Goal: Task Accomplishment & Management: Complete application form

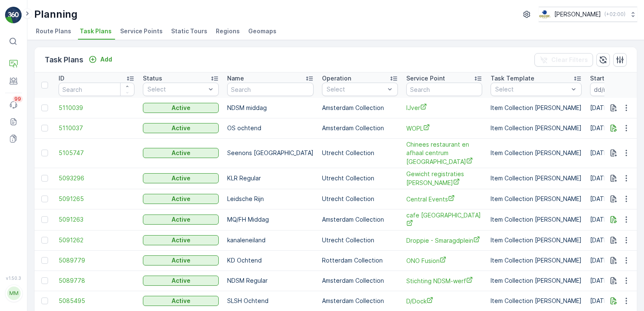
scroll to position [25, 0]
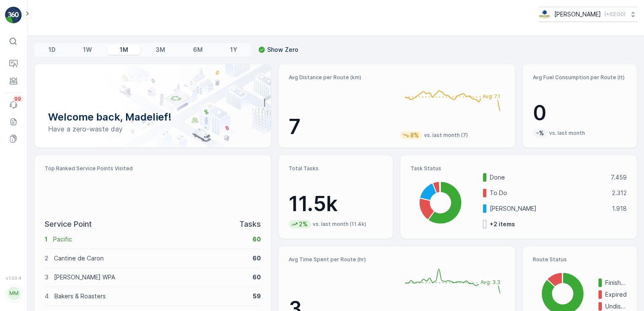
click at [269, 274] on div "Top Ranked Service Points Visited Service Point Tasks 1 Pacific 60 2 Cantine de…" at bounding box center [152, 242] width 237 height 175
click at [67, 71] on div at bounding box center [153, 105] width 236 height 83
click at [49, 111] on p "Service Points" at bounding box center [51, 115] width 41 height 8
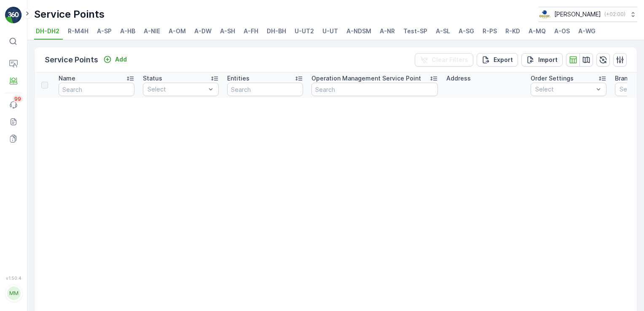
click at [363, 34] on span "A-NDSM" at bounding box center [358, 31] width 25 height 8
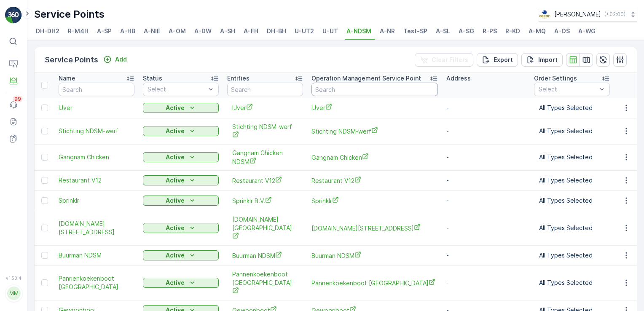
click at [330, 90] on input "text" at bounding box center [374, 89] width 126 height 13
type input "gangnam"
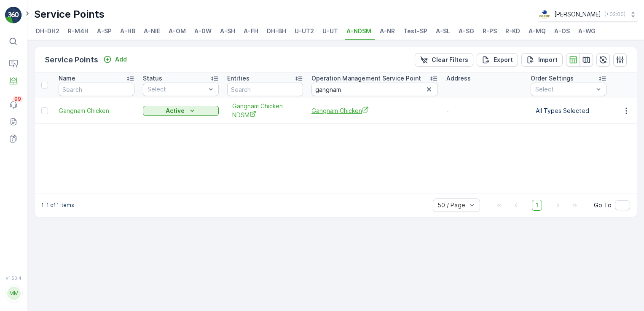
click at [348, 106] on span "Gangnam Chicken" at bounding box center [374, 110] width 126 height 9
click at [360, 88] on input "gangnam" at bounding box center [374, 89] width 126 height 13
type input "ijver"
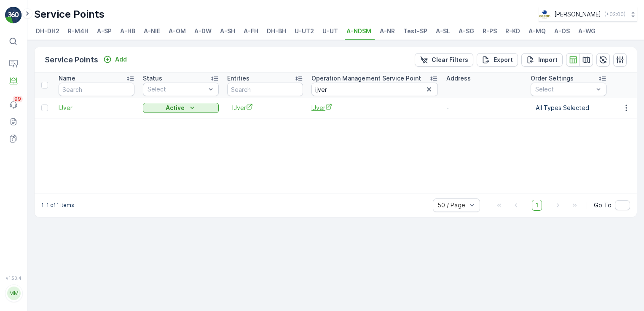
click at [317, 110] on span "IJver" at bounding box center [374, 107] width 126 height 9
click at [426, 91] on icon "button" at bounding box center [429, 89] width 8 height 8
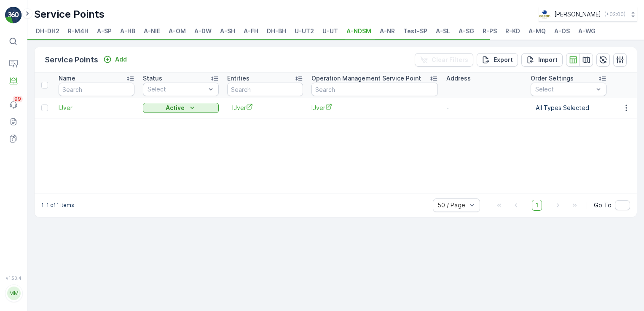
click at [562, 31] on span "A-OS" at bounding box center [562, 31] width 16 height 8
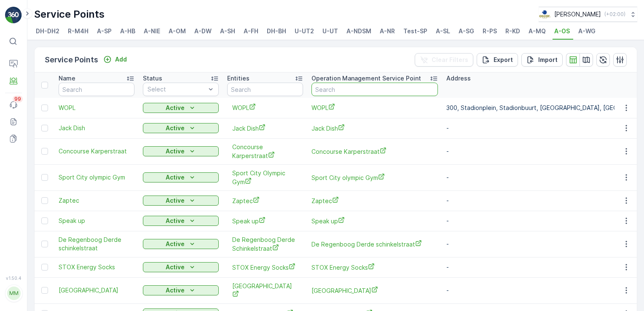
click at [323, 93] on input "text" at bounding box center [374, 89] width 126 height 13
type input "neni"
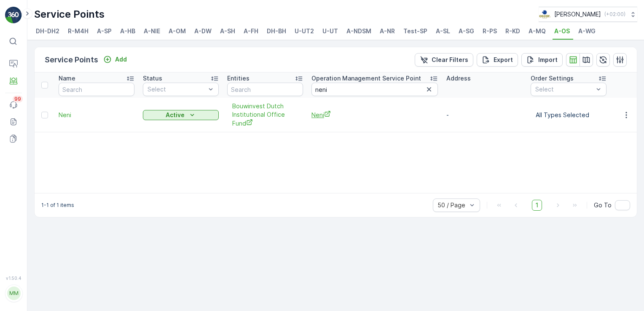
click at [323, 114] on span "Neni" at bounding box center [374, 114] width 126 height 9
click at [371, 29] on li "A-NDSM" at bounding box center [360, 32] width 30 height 14
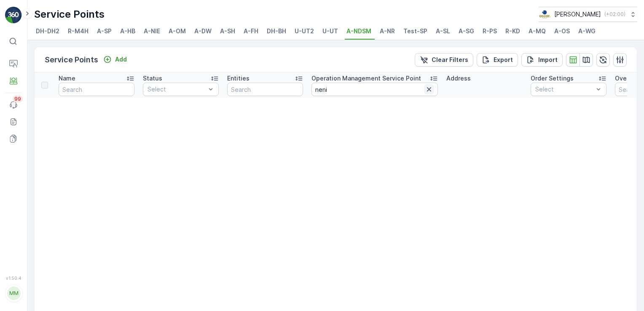
click at [429, 92] on icon "button" at bounding box center [429, 89] width 8 height 8
type input "ijver"
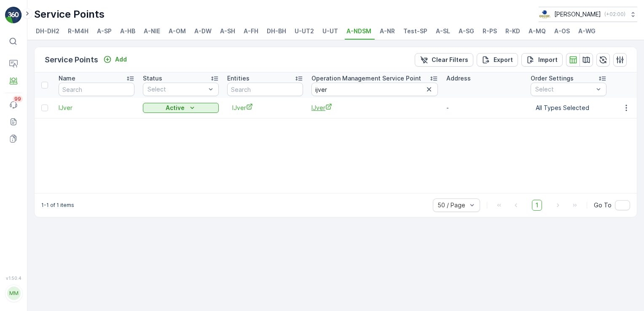
click at [321, 106] on span "IJver" at bounding box center [374, 107] width 126 height 9
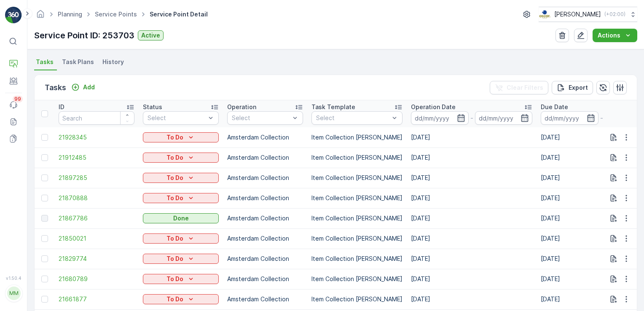
scroll to position [298, 0]
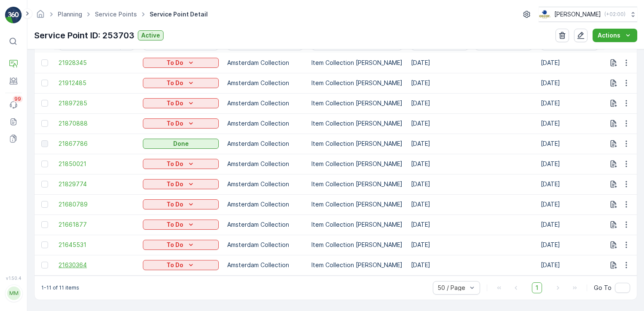
click at [75, 262] on span "21630364" at bounding box center [97, 265] width 76 height 8
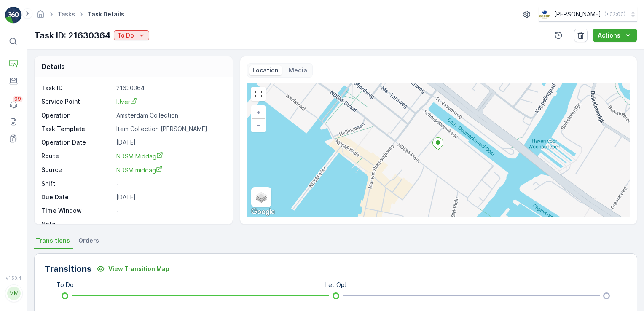
click at [292, 66] on p "Media" at bounding box center [298, 70] width 19 height 8
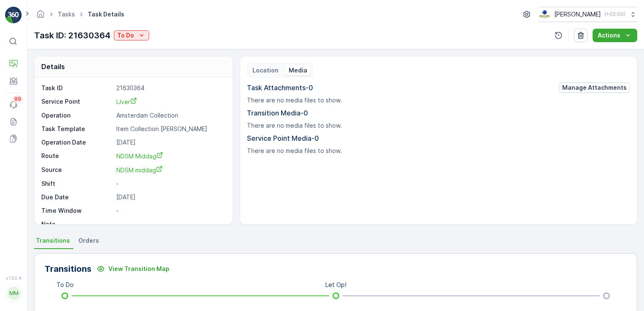
click at [270, 66] on p "Location" at bounding box center [265, 70] width 26 height 8
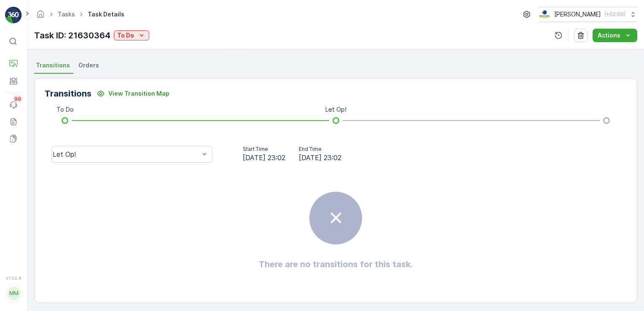
scroll to position [177, 0]
click at [86, 70] on li "Orders" at bounding box center [90, 65] width 26 height 14
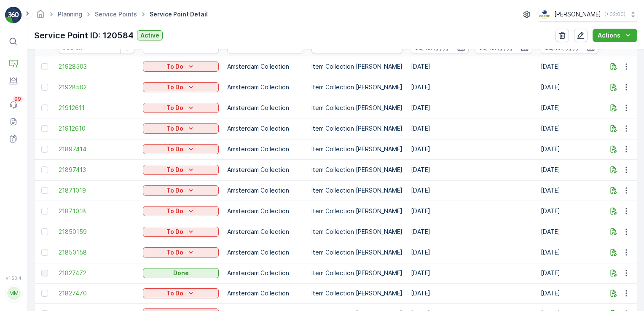
scroll to position [276, 0]
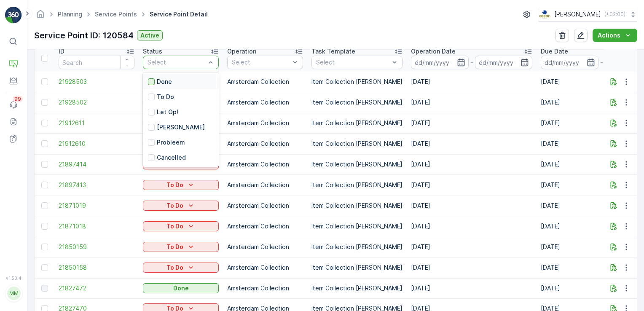
click at [153, 80] on div at bounding box center [151, 81] width 7 height 7
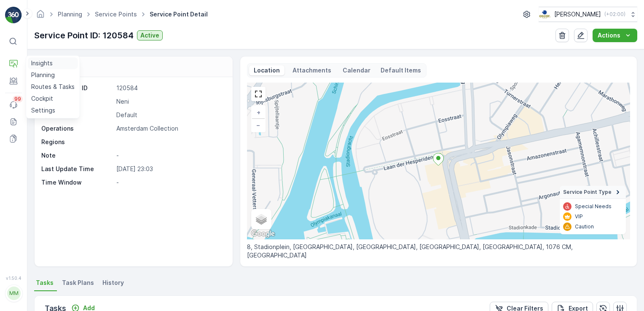
click at [34, 61] on p "Insights" at bounding box center [41, 63] width 21 height 8
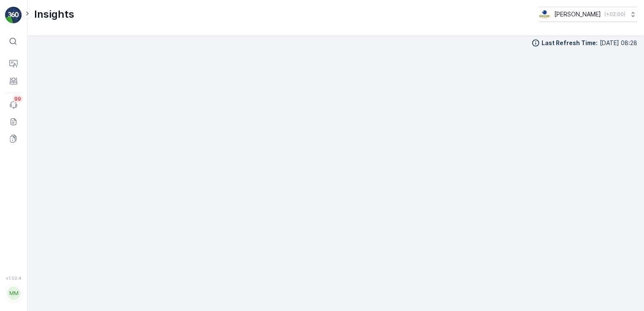
scroll to position [9, 0]
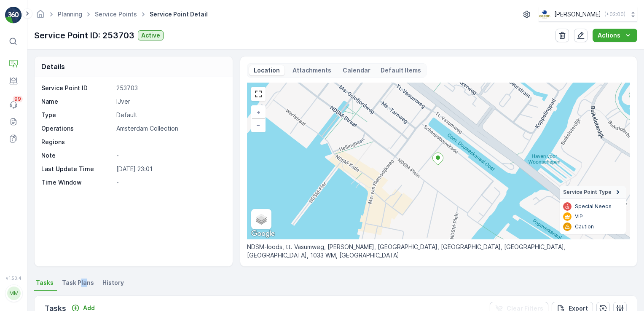
drag, startPoint x: 85, startPoint y: 273, endPoint x: 80, endPoint y: 280, distance: 9.1
click at [80, 280] on div "Details Service Point ID 253703 Name IJver Type Default Operations Amsterdam Co…" at bounding box center [335, 180] width 616 height 262
click at [80, 280] on span "Task Plans" at bounding box center [78, 282] width 32 height 8
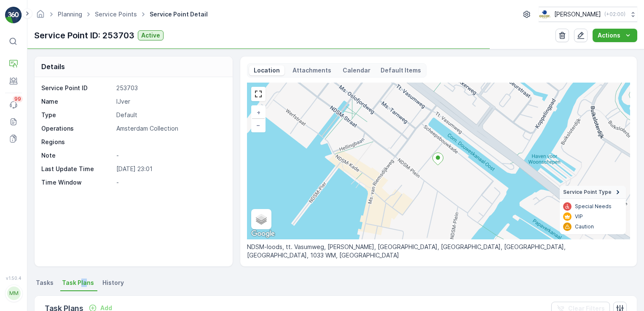
scroll to position [222, 0]
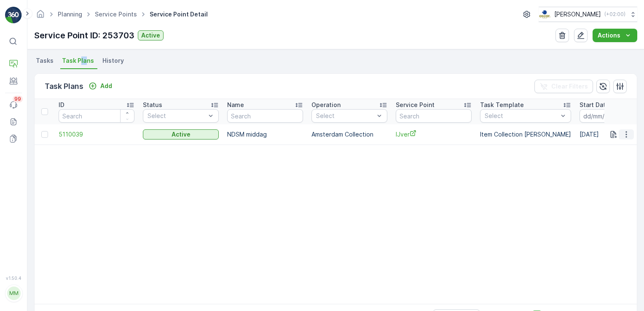
click at [623, 132] on icon "button" at bounding box center [626, 134] width 8 height 8
click at [618, 156] on span "Edit Task Plan" at bounding box center [611, 158] width 39 height 8
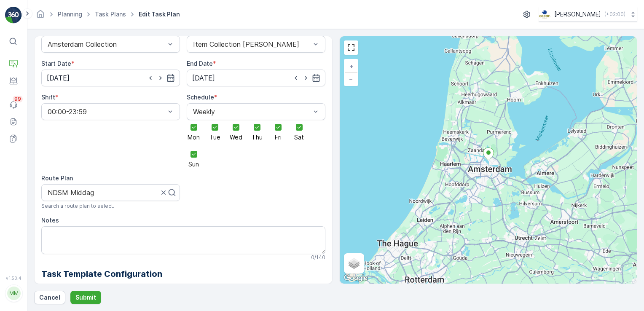
scroll to position [79, 0]
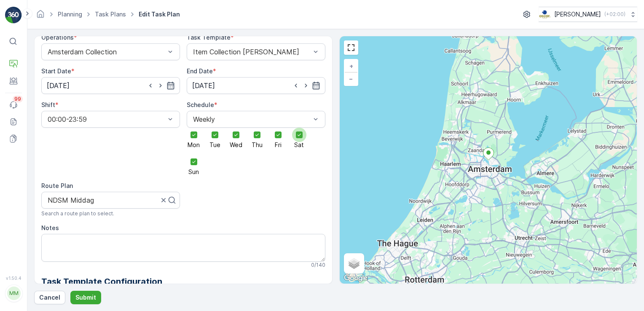
click at [296, 137] on icon at bounding box center [299, 135] width 6 height 6
click at [299, 128] on input "Sat" at bounding box center [299, 128] width 0 height 0
click at [193, 165] on div at bounding box center [194, 162] width 14 height 14
click at [194, 155] on input "Sun" at bounding box center [194, 155] width 0 height 0
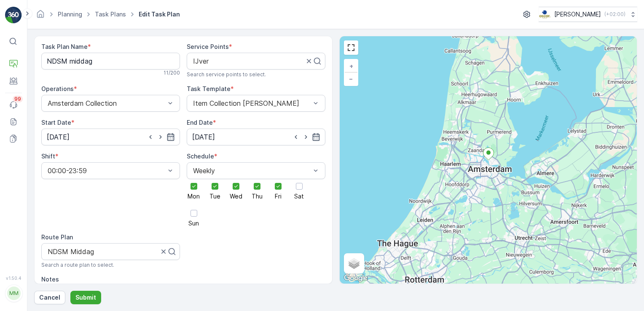
scroll to position [0, 0]
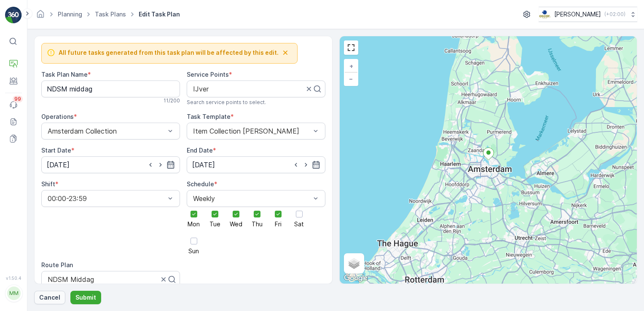
click at [59, 301] on p "Cancel" at bounding box center [49, 297] width 21 height 8
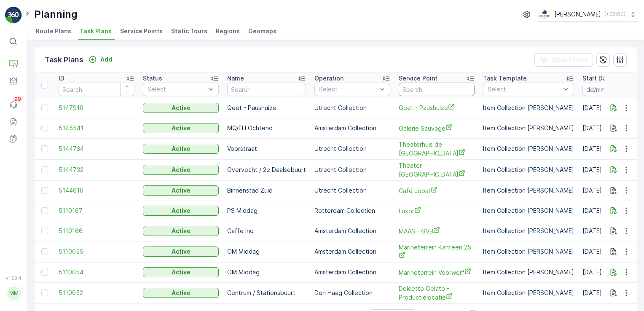
click at [433, 88] on input "text" at bounding box center [437, 89] width 76 height 13
type input "ijver"
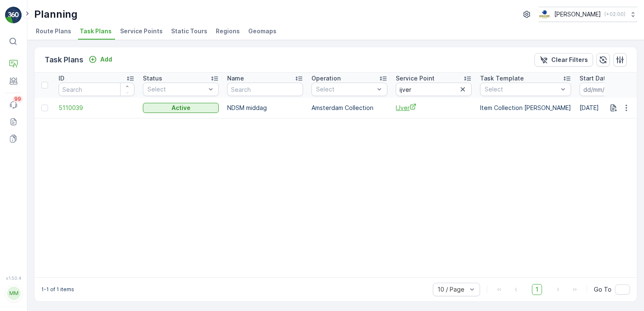
click at [405, 109] on span "IJver" at bounding box center [434, 107] width 76 height 9
click at [174, 161] on table "ID Status Select Name Operation Select Service Point ijver Task Template Select…" at bounding box center [626, 174] width 1183 height 205
click at [85, 31] on span "Task Plans" at bounding box center [96, 31] width 32 height 8
click at [466, 90] on icon "button" at bounding box center [462, 89] width 8 height 8
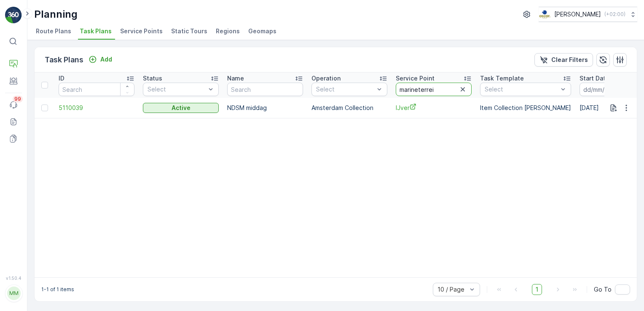
type input "marineterrein"
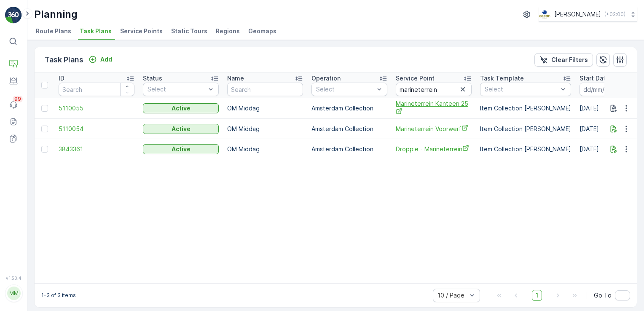
click at [440, 108] on span "Marineterrein Kanteen 25" at bounding box center [434, 107] width 76 height 17
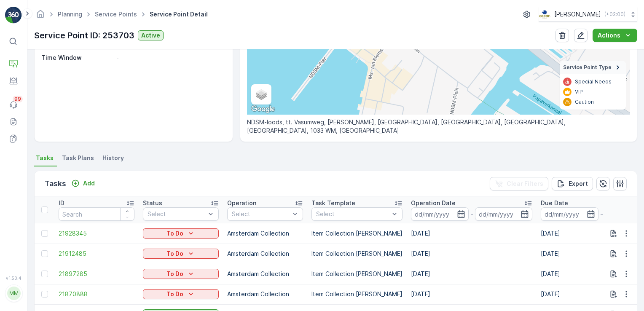
scroll to position [71, 0]
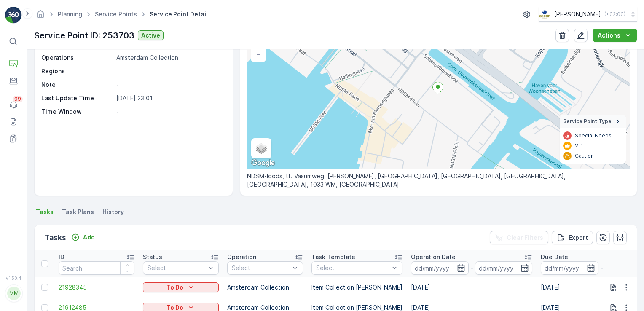
click at [69, 213] on span "Task Plans" at bounding box center [78, 212] width 32 height 8
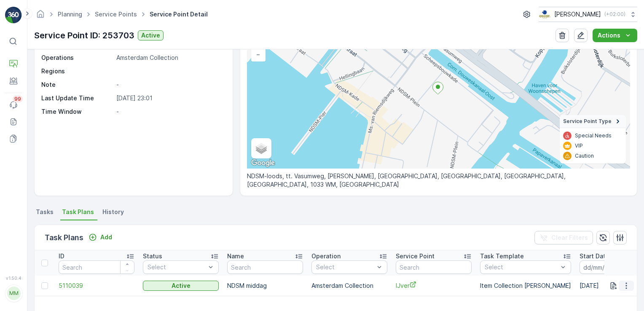
click at [626, 284] on icon "button" at bounding box center [626, 285] width 8 height 8
click at [507, 226] on div "Task Plans Add Clear Filters" at bounding box center [336, 237] width 602 height 25
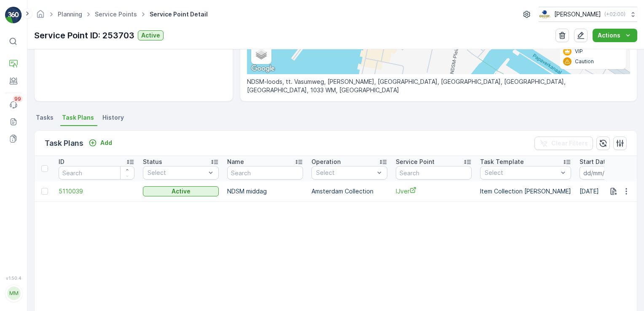
scroll to position [167, 0]
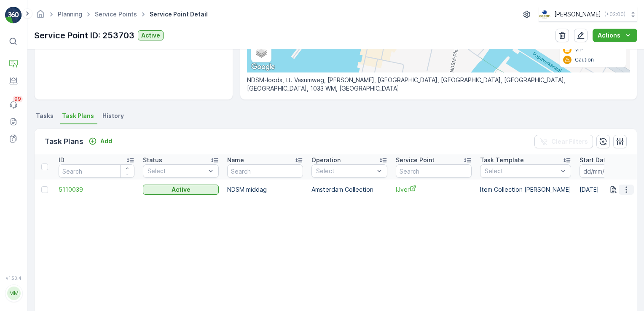
click at [625, 191] on icon "button" at bounding box center [625, 189] width 1 height 6
click at [616, 213] on span "Edit Task Plan" at bounding box center [611, 213] width 39 height 8
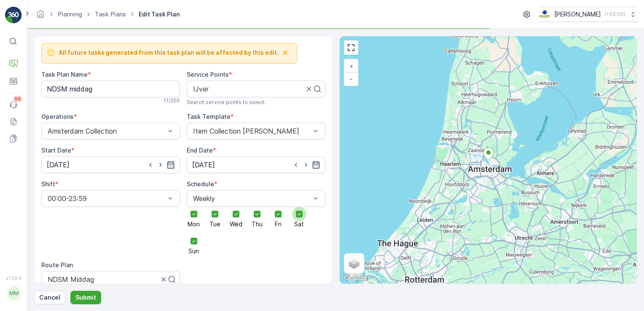
click at [296, 216] on icon at bounding box center [299, 214] width 6 height 6
click at [299, 207] on input "Sat" at bounding box center [299, 207] width 0 height 0
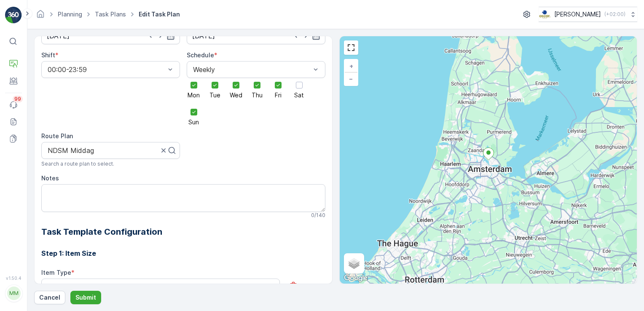
scroll to position [79, 0]
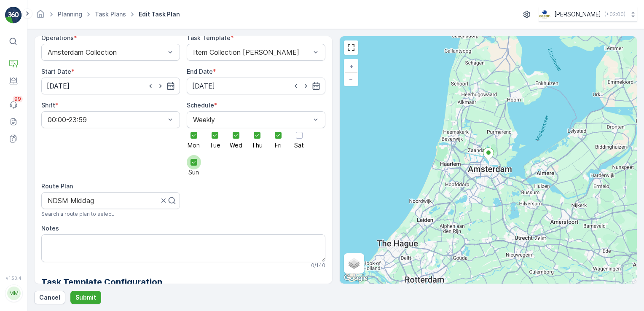
click at [191, 159] on div at bounding box center [193, 162] width 7 height 7
click at [194, 155] on input "Sun" at bounding box center [194, 155] width 0 height 0
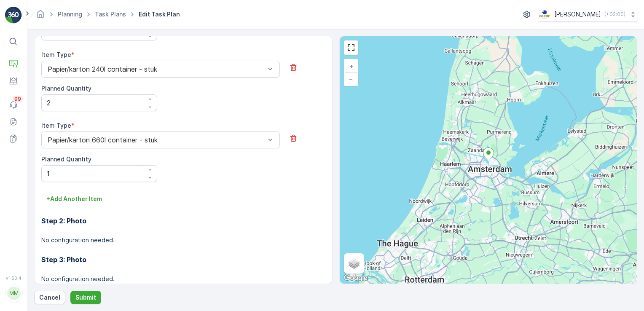
scroll to position [769, 0]
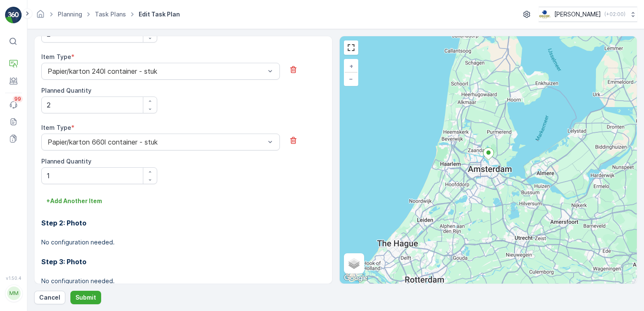
click at [233, 294] on div "Cancel Submit" at bounding box center [335, 297] width 603 height 13
click at [86, 292] on button "Submit" at bounding box center [85, 297] width 31 height 13
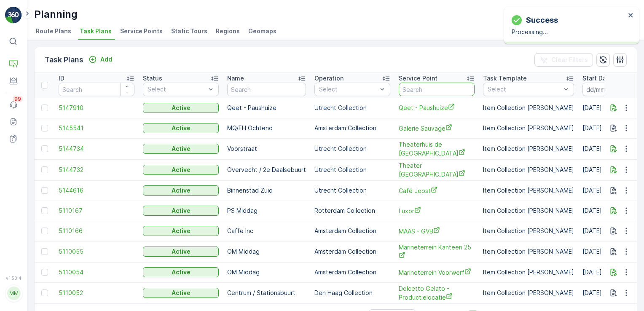
click at [423, 94] on input "text" at bounding box center [437, 89] width 76 height 13
type input "ijver"
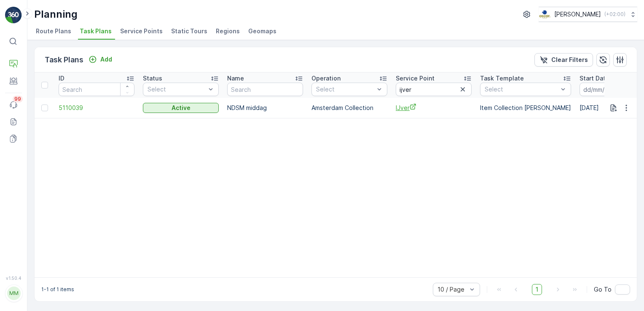
click at [407, 108] on span "IJver" at bounding box center [434, 107] width 76 height 9
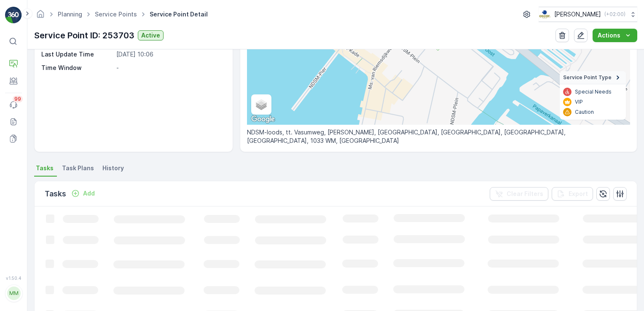
scroll to position [116, 0]
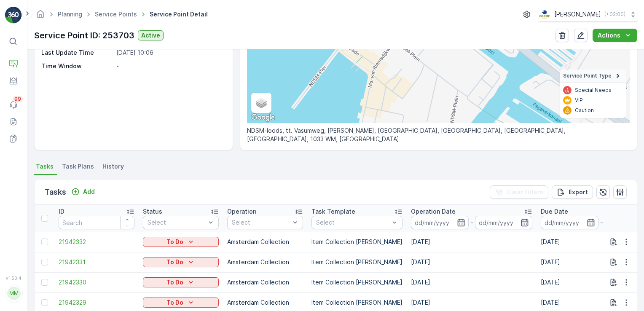
click at [75, 168] on span "Task Plans" at bounding box center [78, 166] width 32 height 8
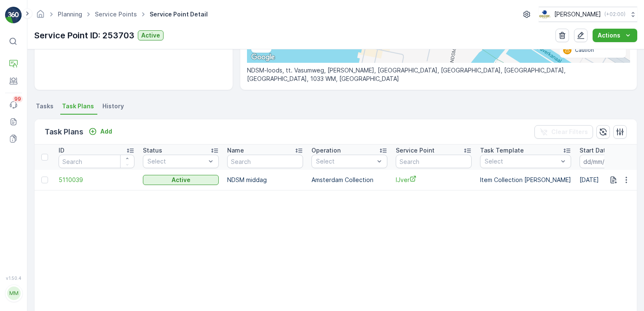
scroll to position [177, 0]
click at [102, 132] on p "Add" at bounding box center [106, 131] width 12 height 8
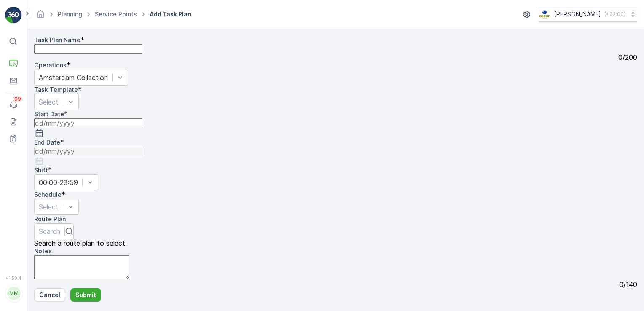
click at [96, 54] on Name "Task Plan Name" at bounding box center [88, 48] width 108 height 9
type Name "NDSM regular"
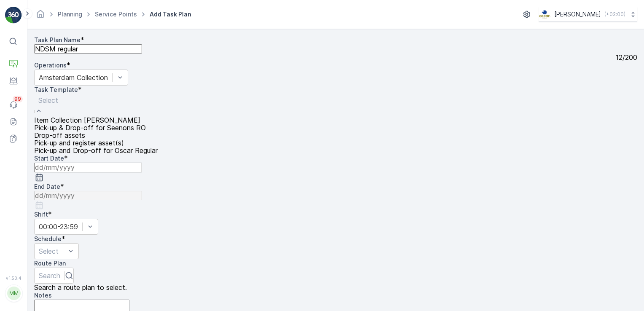
click at [140, 119] on span "Item Collection [PERSON_NAME]" at bounding box center [87, 120] width 106 height 8
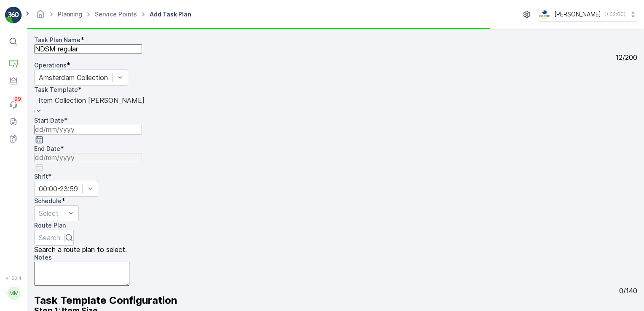
click at [43, 135] on icon "button" at bounding box center [39, 139] width 8 height 8
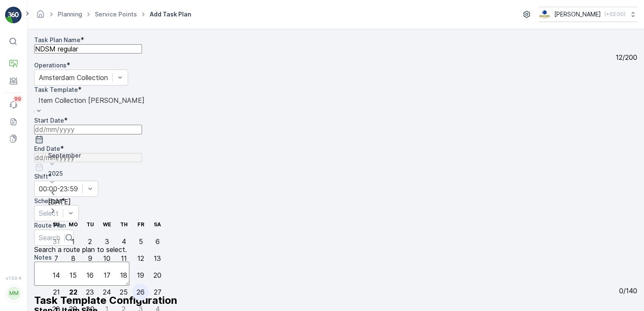
click at [137, 288] on div "26" at bounding box center [141, 292] width 8 height 8
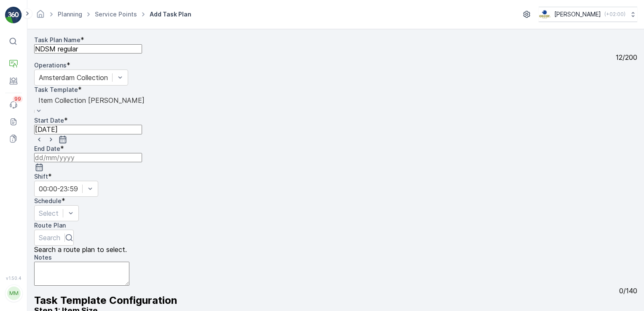
click at [67, 136] on icon "button" at bounding box center [63, 139] width 8 height 8
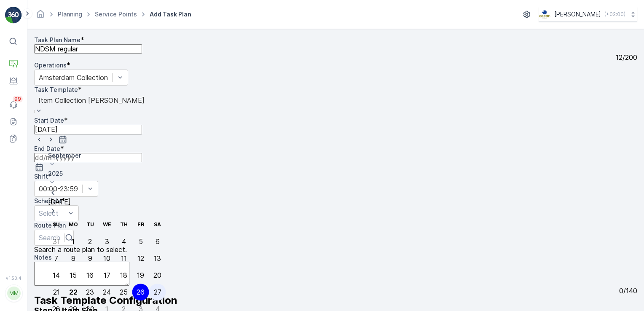
click at [154, 288] on div "27" at bounding box center [158, 292] width 8 height 8
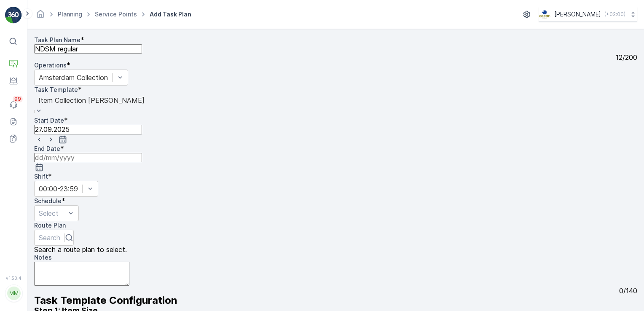
click at [43, 163] on icon "button" at bounding box center [39, 167] width 8 height 8
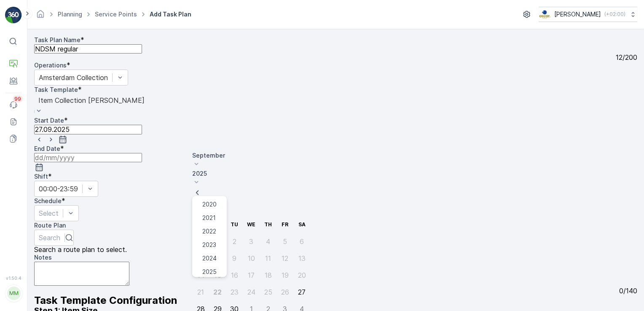
click at [201, 178] on icon at bounding box center [196, 182] width 8 height 8
click at [217, 283] on span "2030" at bounding box center [209, 287] width 14 height 8
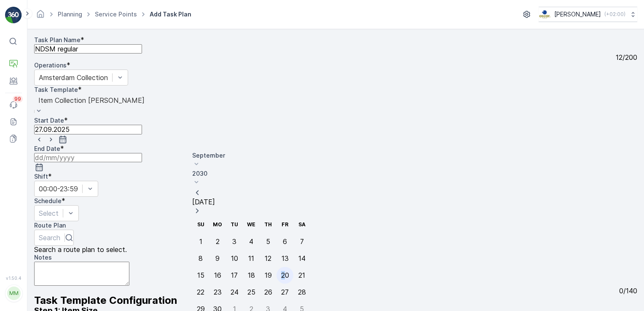
drag, startPoint x: 266, startPoint y: 216, endPoint x: 275, endPoint y: 223, distance: 11.1
click at [275, 267] on tr "15 16 17 18 19 20 21" at bounding box center [251, 275] width 118 height 17
click at [281, 271] on div "20" at bounding box center [285, 275] width 8 height 8
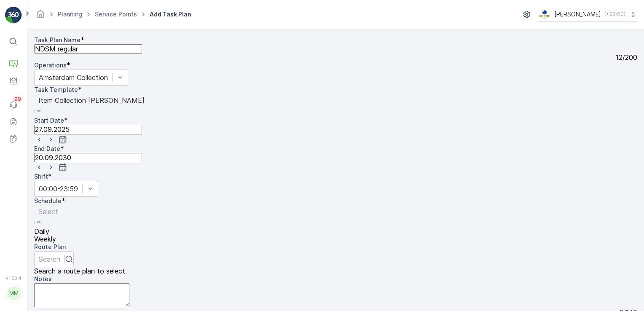
click at [62, 235] on div "Weekly" at bounding box center [48, 239] width 28 height 8
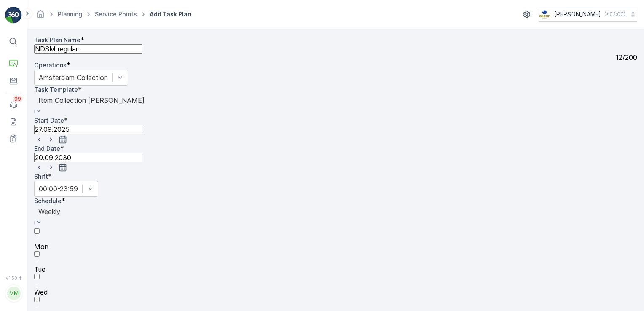
type input "ndsm"
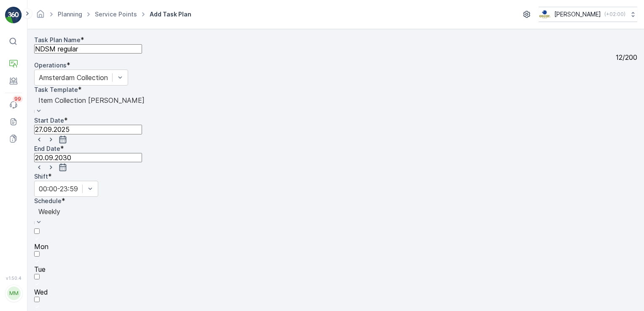
drag, startPoint x: 75, startPoint y: 165, endPoint x: 75, endPoint y: 156, distance: 8.9
type input "restafval 660"
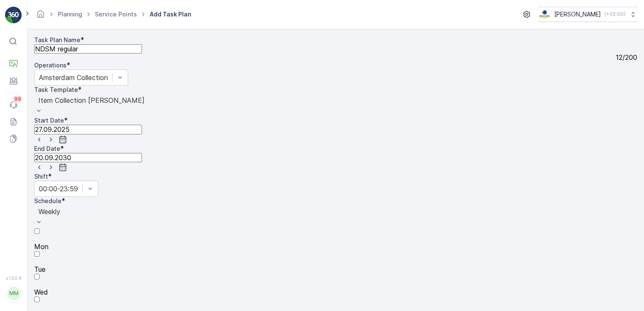
type input "glas 80L"
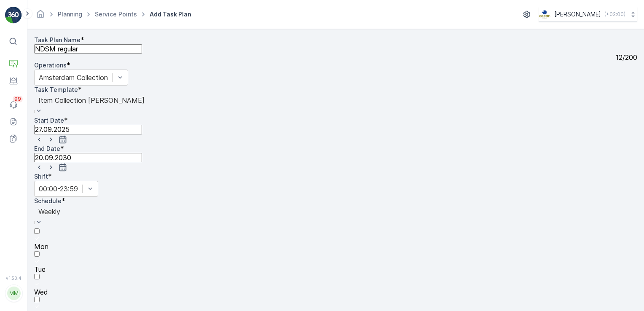
type Quantity "8"
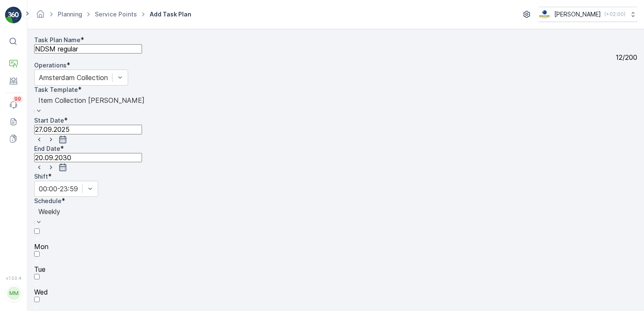
type input "glas 240l"
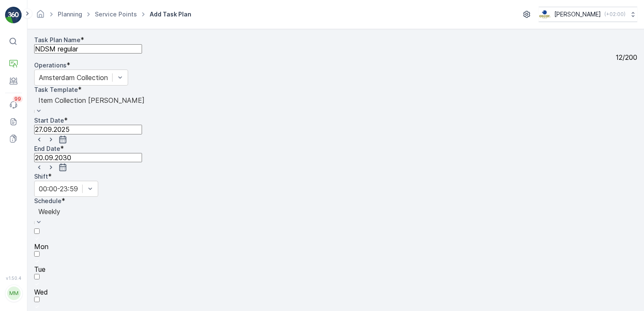
type input "PD zak-XL"
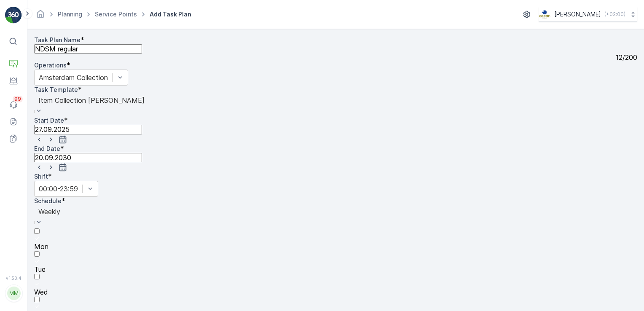
type input "w"
type input "swill emmer 23"
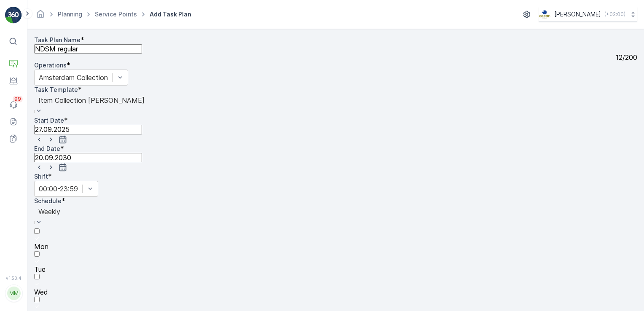
type Quantity "10"
type input "papier/karton 80"
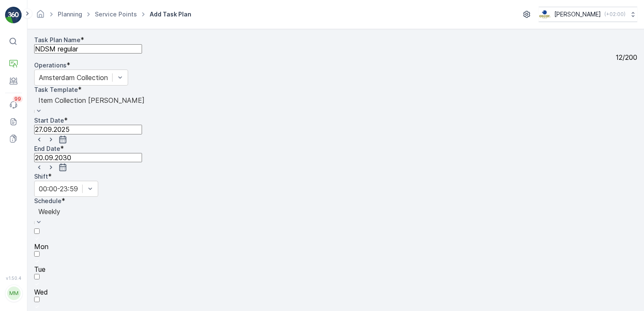
scroll to position [606, 0]
type input "papier/karton 240L"
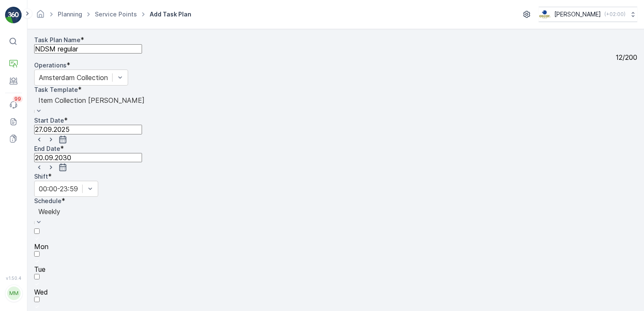
type input "papier/karton 66"
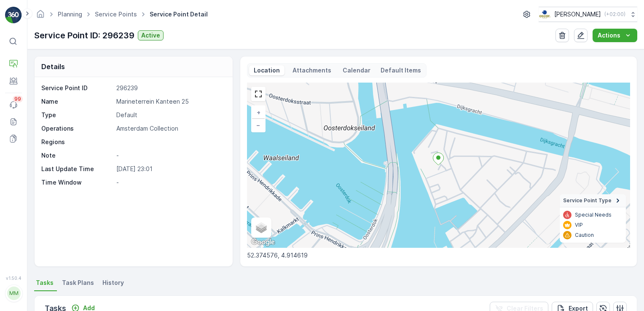
click at [235, 67] on div "Details Service Point ID 296239 Name Marineterrein Kanteen 25 Type Default Oper…" at bounding box center [335, 161] width 603 height 211
click at [231, 62] on div "Details" at bounding box center [134, 66] width 198 height 21
click at [15, 62] on icon at bounding box center [13, 64] width 8 height 8
click at [35, 62] on p "Insights" at bounding box center [41, 63] width 21 height 8
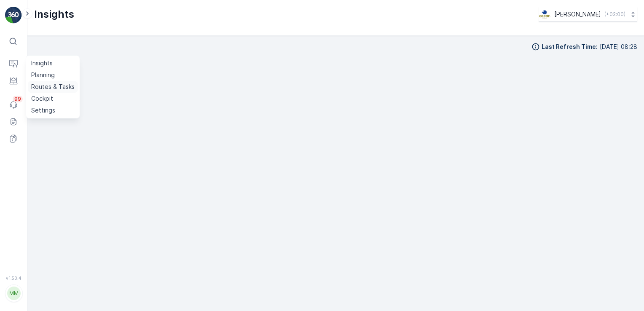
click at [41, 89] on p "Routes & Tasks" at bounding box center [52, 87] width 43 height 8
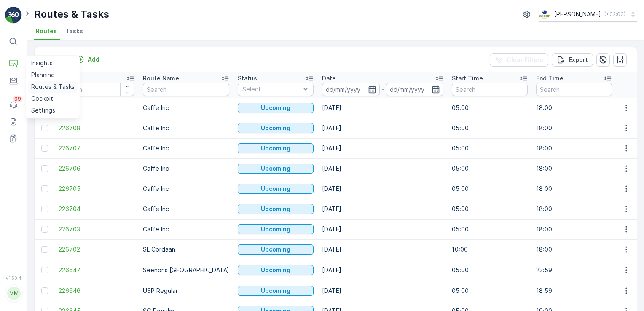
click at [41, 89] on p "Routes & Tasks" at bounding box center [52, 87] width 43 height 8
click at [12, 95] on div "Operations Engagement Events 99 Reports Documents" at bounding box center [13, 101] width 17 height 91
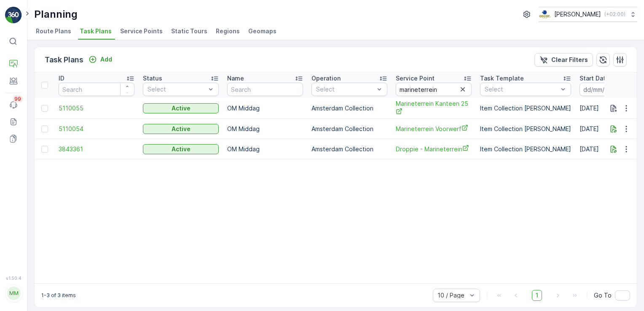
click at [59, 32] on span "Route Plans" at bounding box center [53, 31] width 35 height 8
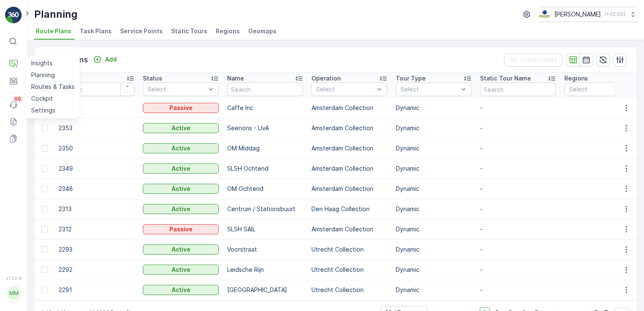
click at [63, 85] on p "Routes & Tasks" at bounding box center [52, 87] width 43 height 8
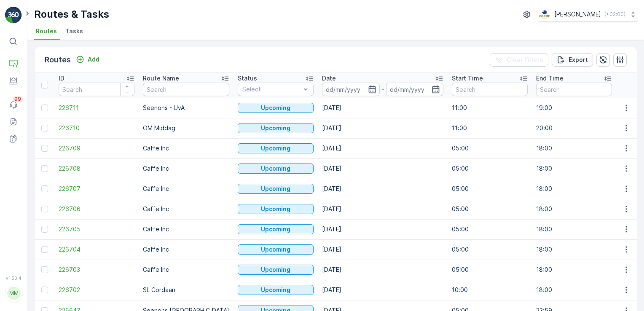
click at [75, 33] on span "Tasks" at bounding box center [74, 31] width 18 height 8
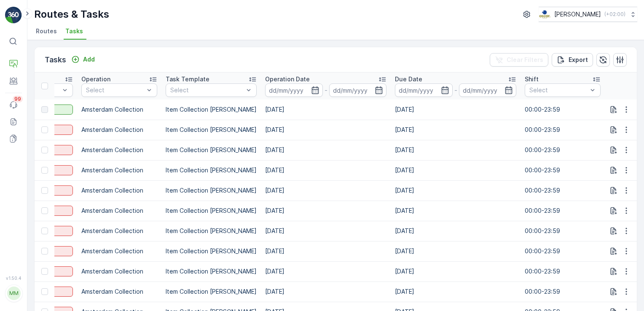
scroll to position [0, 147]
click at [38, 92] on p "Entities" at bounding box center [41, 92] width 21 height 8
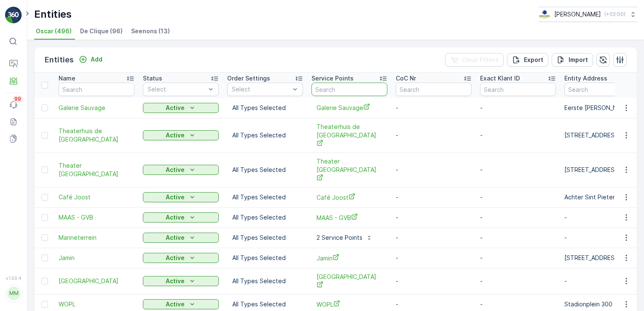
click at [351, 89] on input "text" at bounding box center [349, 89] width 76 height 13
type input "ijver"
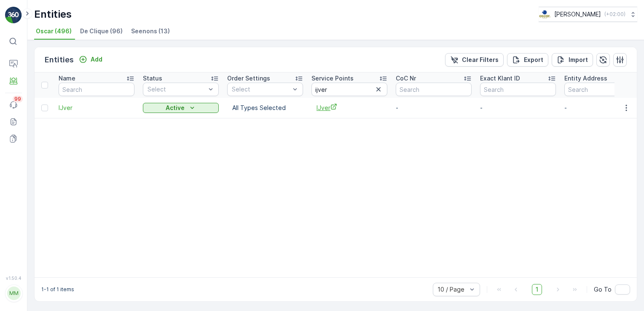
click at [326, 104] on span "IJver" at bounding box center [349, 107] width 66 height 9
click at [43, 118] on p "Service Points" at bounding box center [51, 115] width 41 height 8
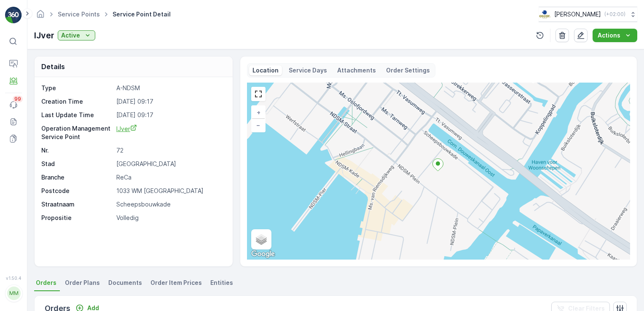
click at [125, 127] on span "IJver" at bounding box center [126, 128] width 21 height 7
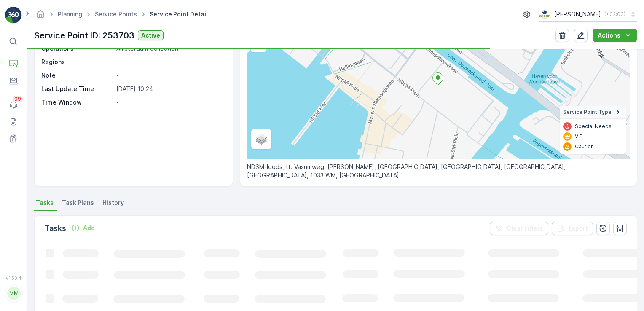
scroll to position [120, 0]
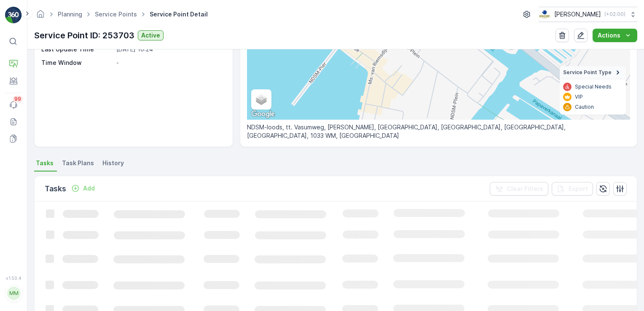
click at [75, 164] on span "Task Plans" at bounding box center [78, 163] width 32 height 8
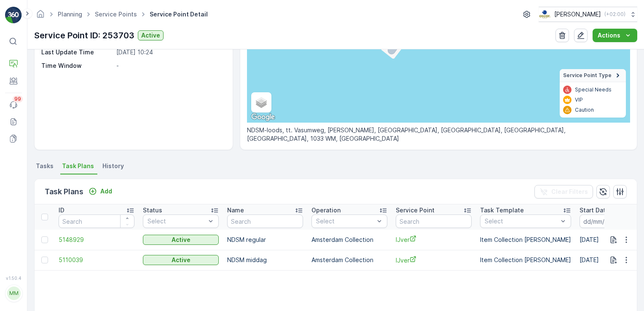
scroll to position [173, 0]
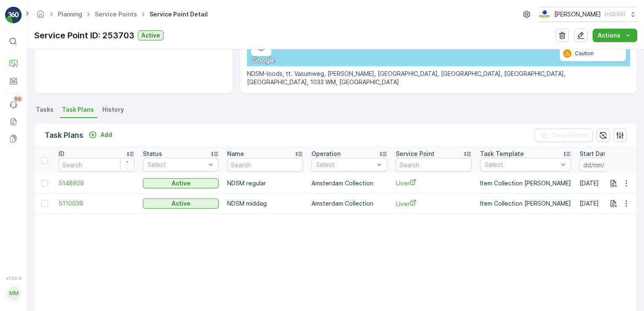
click at [46, 112] on span "Tasks" at bounding box center [45, 109] width 18 height 8
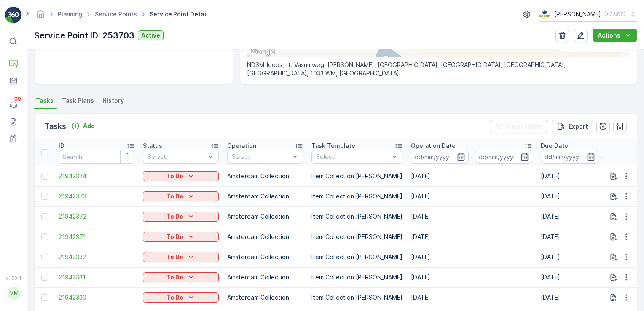
scroll to position [169, 0]
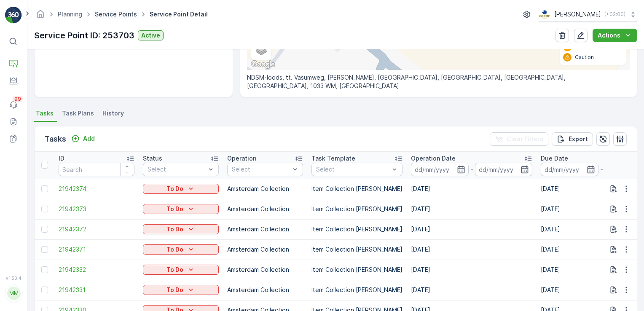
click at [120, 11] on link "Service Points" at bounding box center [116, 14] width 42 height 7
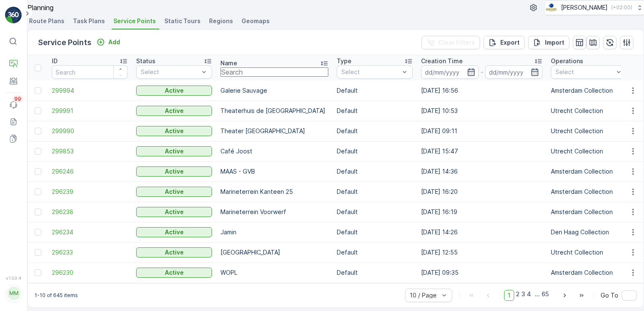
click at [262, 77] on input "text" at bounding box center [274, 71] width 108 height 9
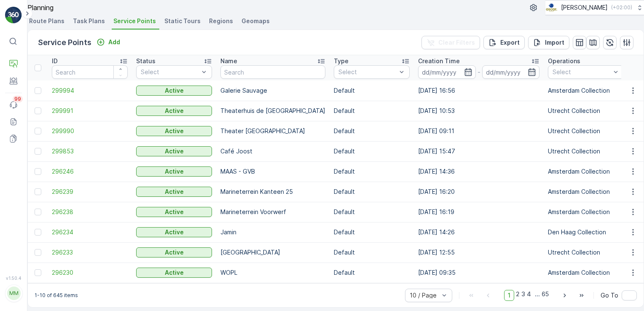
click at [265, 95] on p "Galerie Sauvage" at bounding box center [272, 90] width 105 height 8
click at [76, 95] on span "299994" at bounding box center [90, 90] width 76 height 8
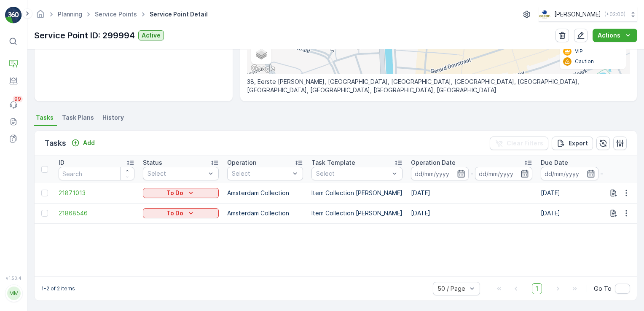
click at [88, 212] on span "21868546" at bounding box center [97, 213] width 76 height 8
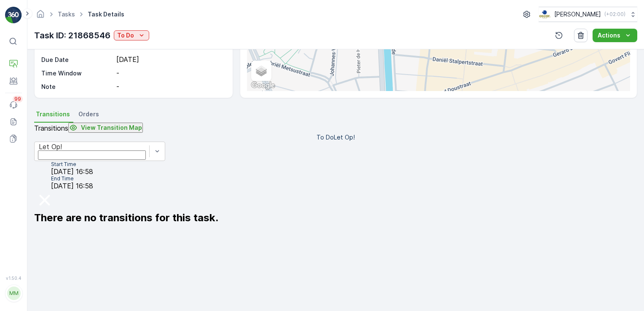
scroll to position [126, 0]
click at [83, 113] on span "Orders" at bounding box center [88, 114] width 21 height 8
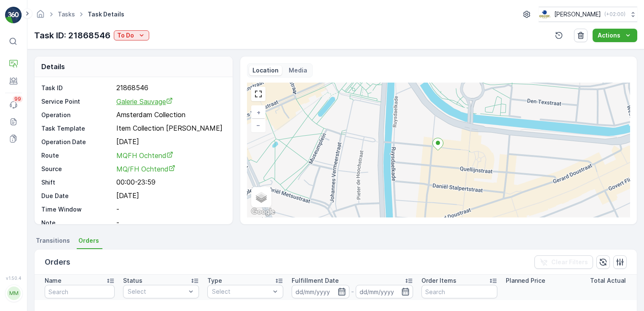
click at [143, 101] on span "Galerie Sauvage" at bounding box center [144, 101] width 56 height 8
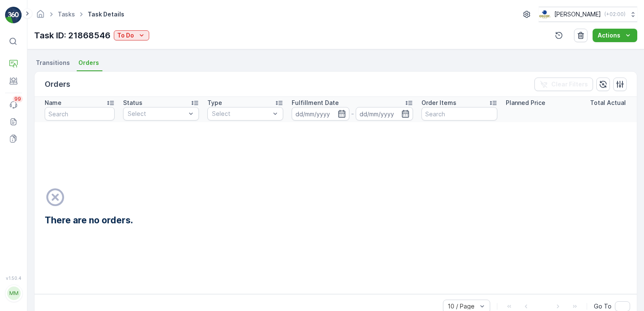
click at [51, 62] on span "Transitions" at bounding box center [53, 63] width 34 height 8
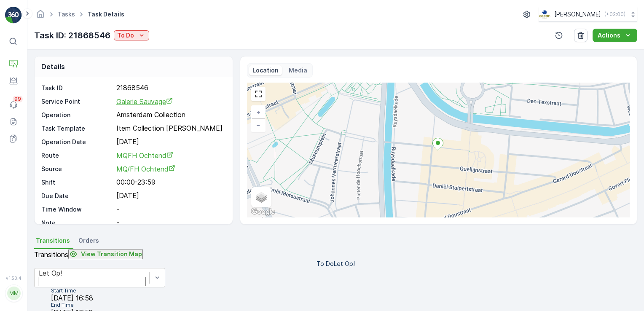
click at [156, 98] on span "Galerie Sauvage" at bounding box center [144, 101] width 56 height 8
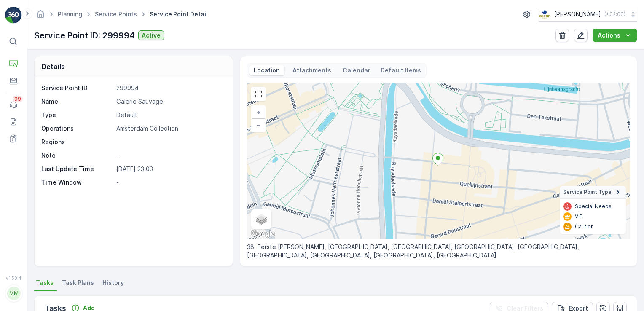
scroll to position [165, 0]
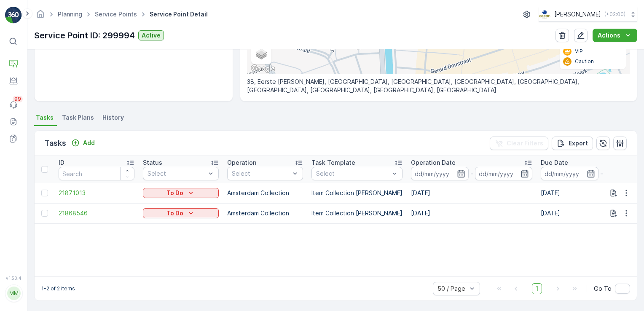
click at [89, 122] on li "Task Plans" at bounding box center [78, 119] width 37 height 14
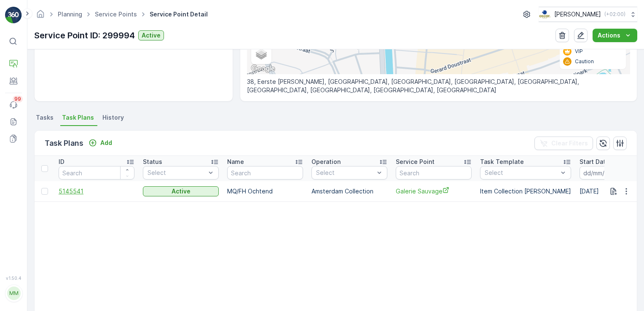
click at [79, 193] on span "5145541" at bounding box center [97, 191] width 76 height 8
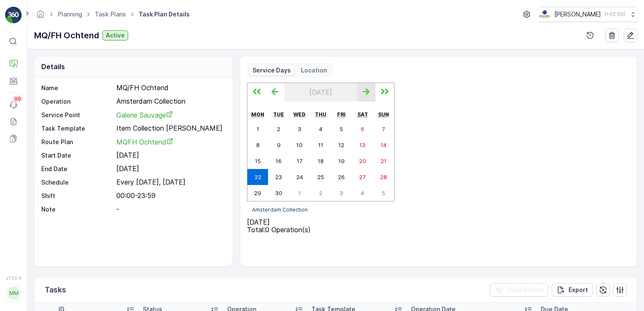
click at [369, 95] on icon "button" at bounding box center [365, 91] width 7 height 7
click at [278, 94] on icon "button" at bounding box center [275, 92] width 14 height 14
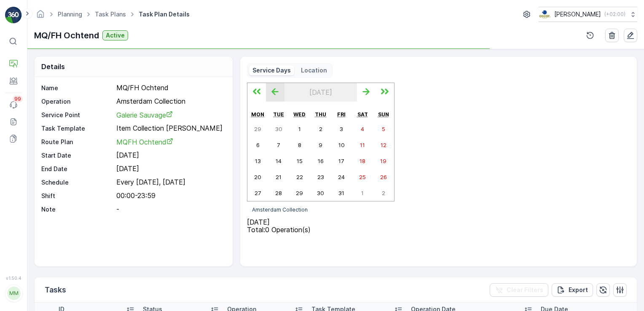
click at [278, 94] on icon "button" at bounding box center [275, 92] width 14 height 14
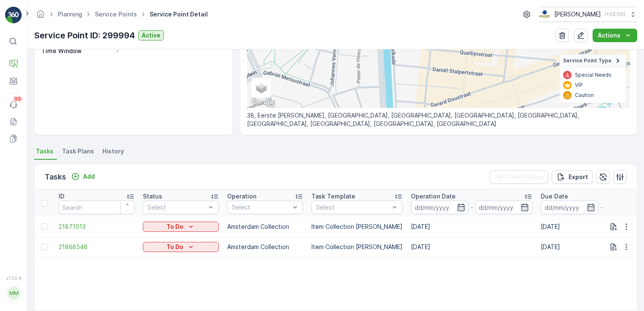
scroll to position [165, 0]
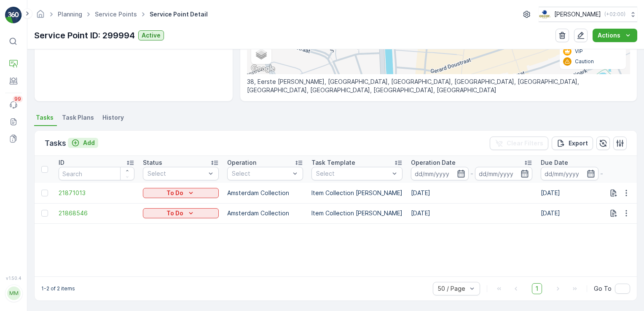
click at [80, 142] on div "Add" at bounding box center [83, 143] width 24 height 8
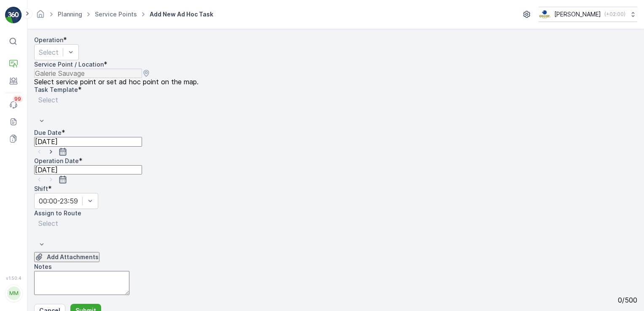
click at [67, 147] on icon "button" at bounding box center [63, 151] width 8 height 8
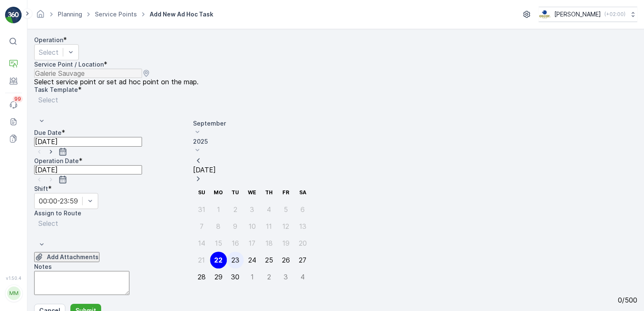
click at [231, 256] on div "23" at bounding box center [235, 260] width 8 height 8
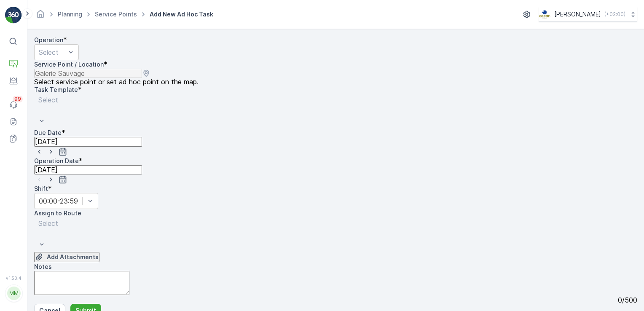
click at [67, 175] on icon "button" at bounding box center [63, 179] width 8 height 8
click at [86, 290] on div "23" at bounding box center [90, 294] width 8 height 8
click at [161, 296] on div "0 / 500" at bounding box center [335, 300] width 603 height 8
click at [129, 271] on textarea "Notes" at bounding box center [81, 283] width 95 height 24
type textarea "Papierkrat 80L en een rol pd en rol rest zakken van 60L leveren."
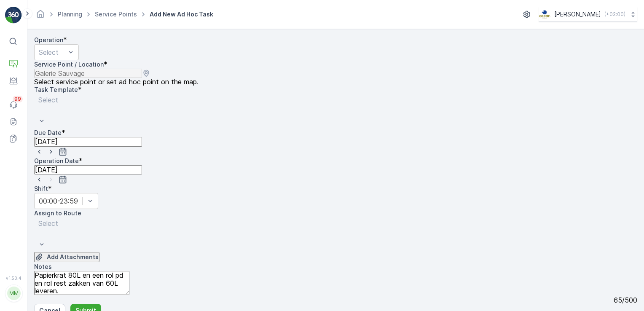
click at [122, 217] on div "Select" at bounding box center [95, 234] width 123 height 35
click at [91, 217] on div "Select" at bounding box center [95, 234] width 123 height 35
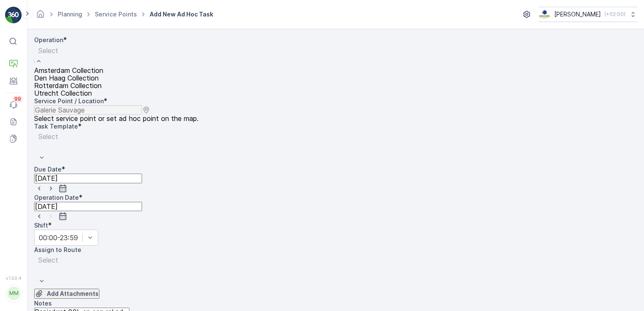
click at [88, 74] on span "Amsterdam Collection" at bounding box center [68, 71] width 69 height 8
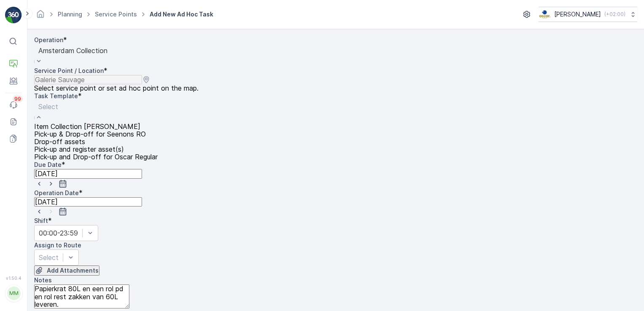
click at [134, 123] on span "Item Collection [PERSON_NAME]" at bounding box center [87, 127] width 106 height 8
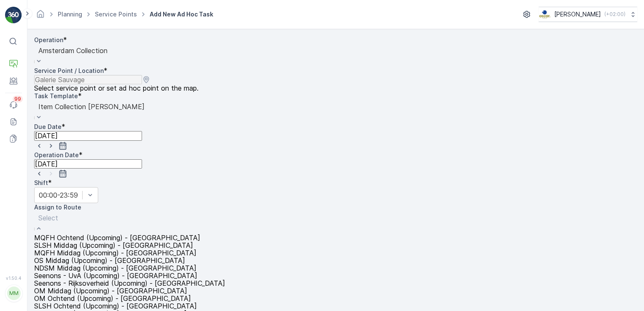
click at [119, 234] on span "MQFH Ochtend (Upcoming) - Amsterdam" at bounding box center [117, 238] width 166 height 8
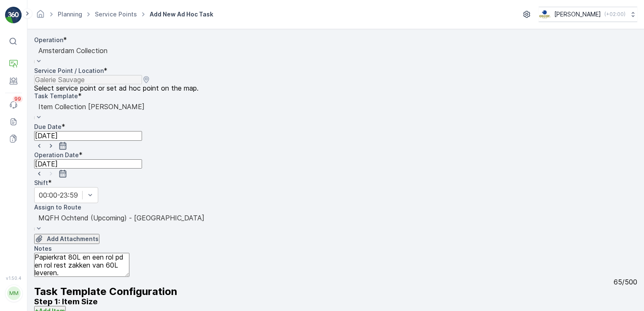
scroll to position [99, 0]
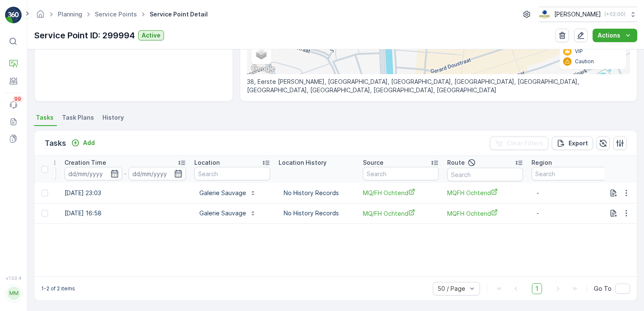
scroll to position [0, 693]
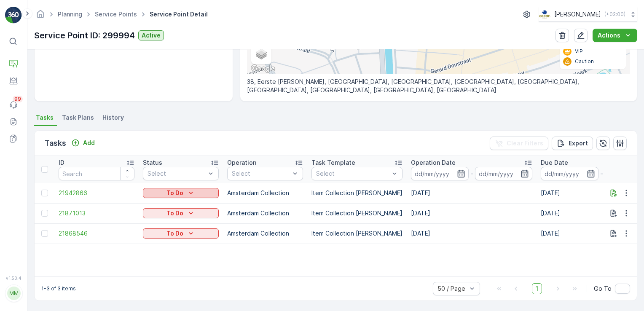
click at [195, 197] on button "To Do" at bounding box center [181, 193] width 76 height 10
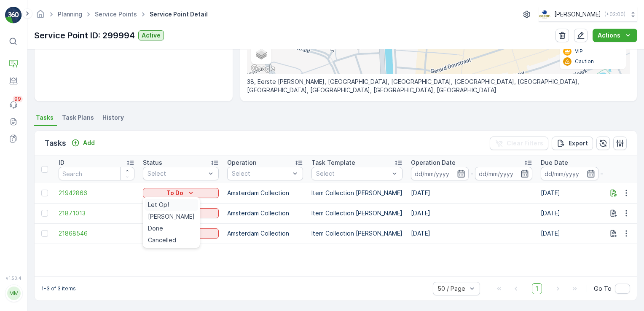
click at [159, 208] on span "Let Op!" at bounding box center [158, 205] width 21 height 8
